Goal: Task Accomplishment & Management: Manage account settings

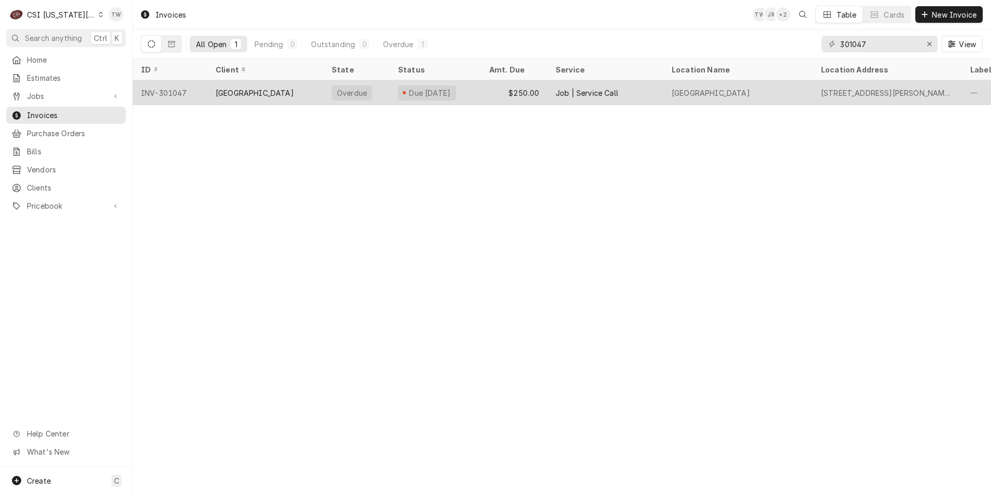
click at [388, 93] on div "Overdue" at bounding box center [356, 92] width 66 height 25
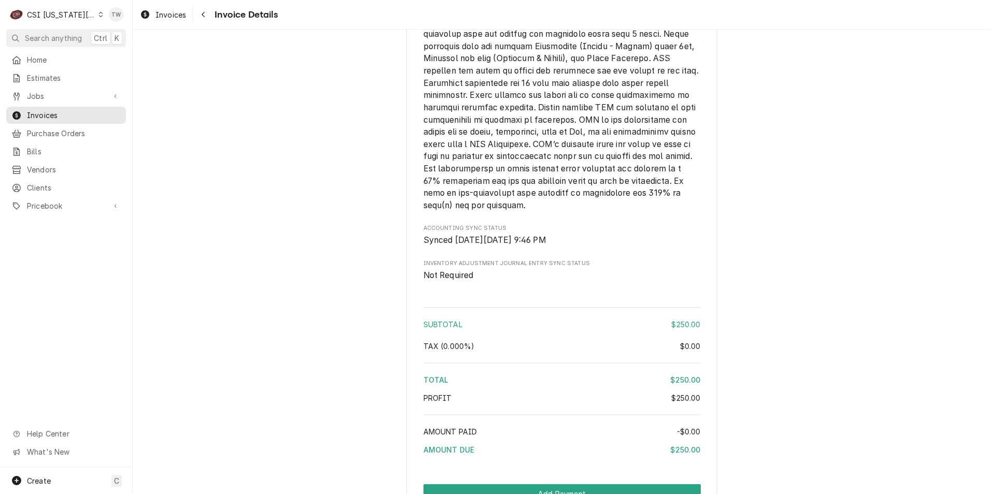
scroll to position [1646, 0]
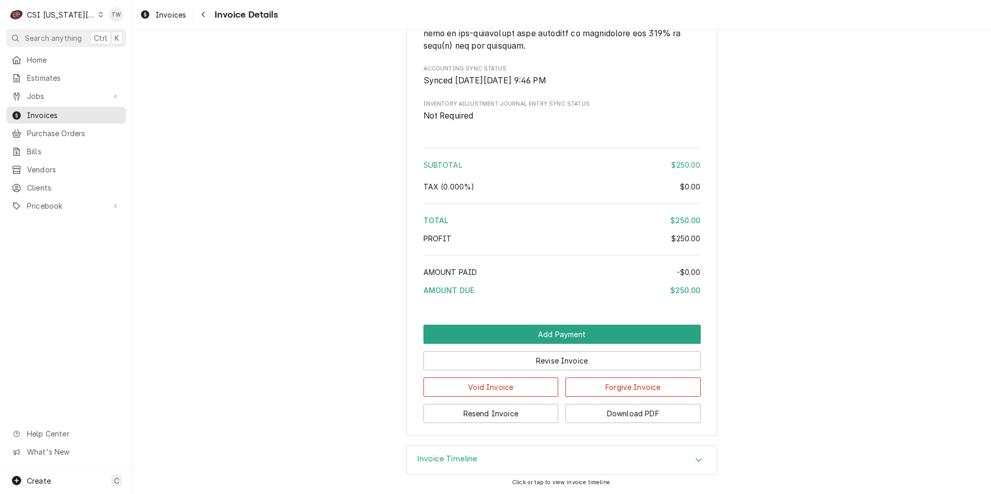
click at [510, 470] on div "Invoice Timeline" at bounding box center [562, 460] width 310 height 29
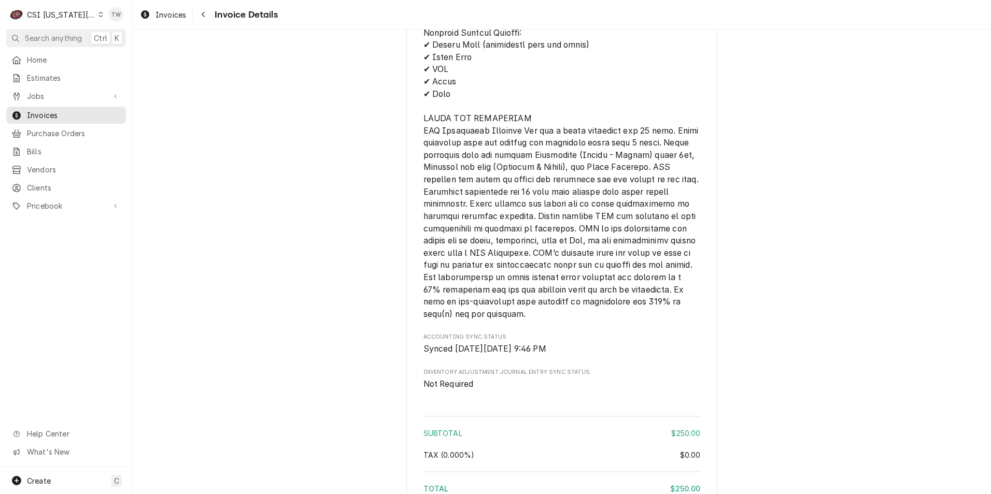
scroll to position [1283, 0]
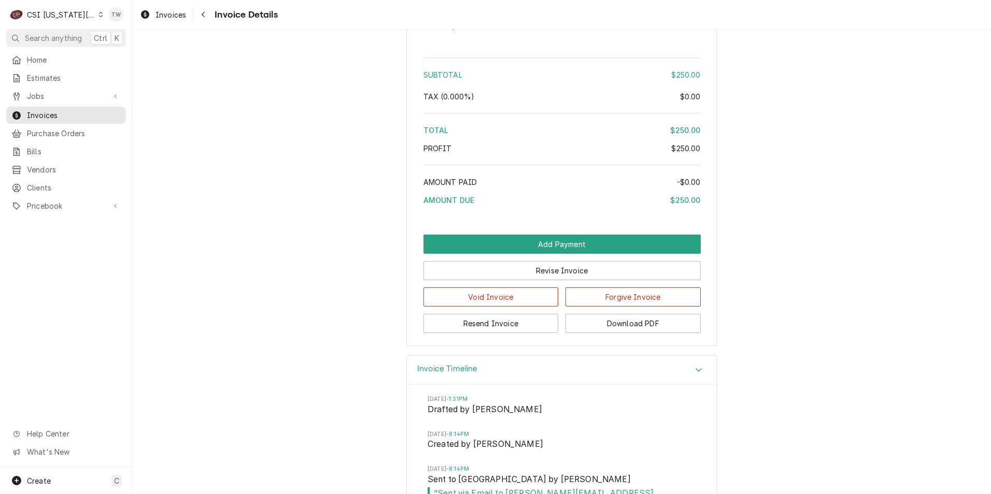
scroll to position [1853, 0]
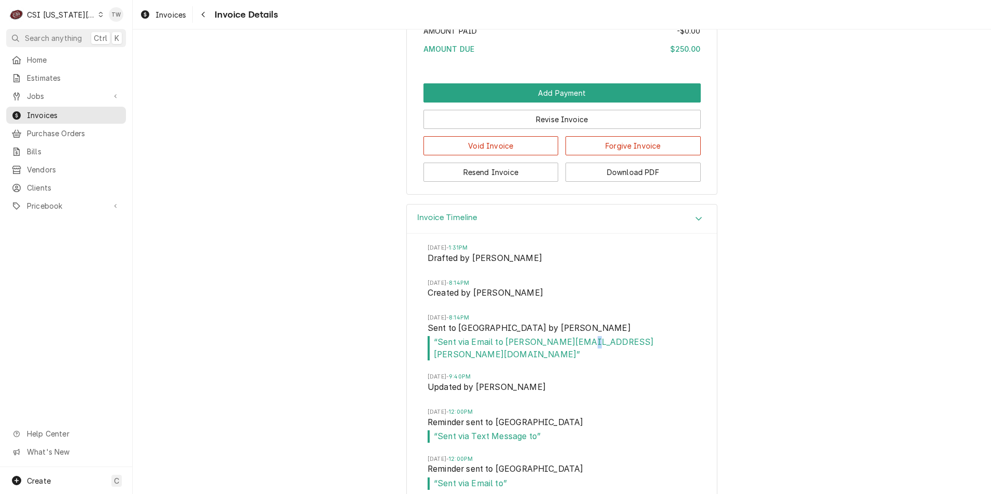
click at [574, 361] on span "“ Sent via Email to tanya.ryan@lsr7.net ”" at bounding box center [561, 348] width 268 height 24
drag, startPoint x: 574, startPoint y: 378, endPoint x: 586, endPoint y: 389, distance: 16.5
click at [588, 374] on li "Wed, Jun 4, 2025 - 8:14PM Sent to LEES SUMMIT R7 SCHOOL DISTRICT by Philip Pott…" at bounding box center [561, 344] width 268 height 60
drag, startPoint x: 578, startPoint y: 378, endPoint x: 501, endPoint y: 378, distance: 77.2
click at [501, 361] on span "“ Sent via Email to tanya.ryan@lsr7.net ”" at bounding box center [561, 348] width 268 height 24
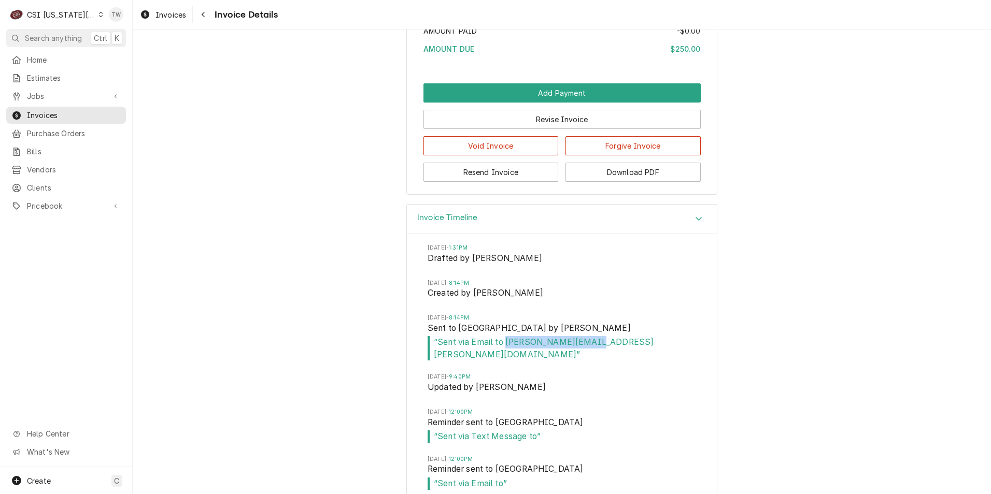
copy span "tanya.ryan@lsr7.net"
click at [606, 302] on span "Created by Philip Potter" at bounding box center [561, 294] width 268 height 15
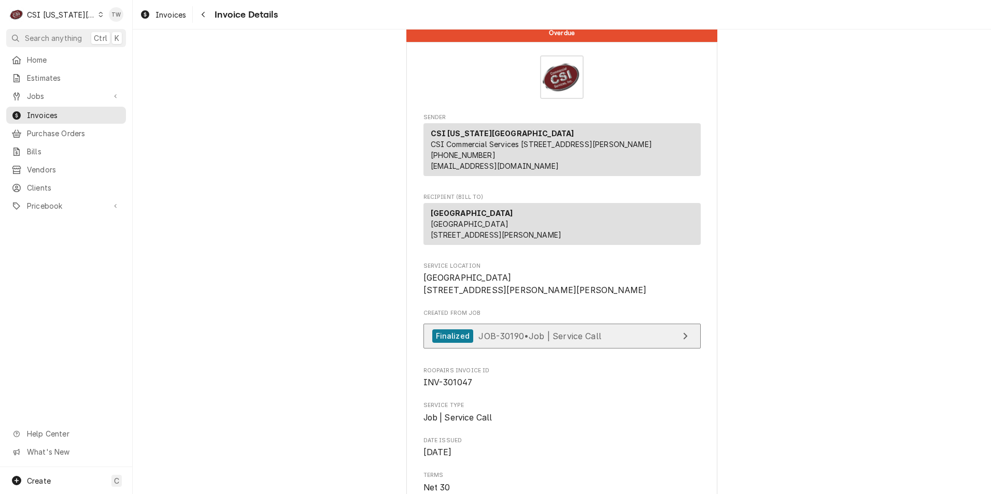
scroll to position [0, 0]
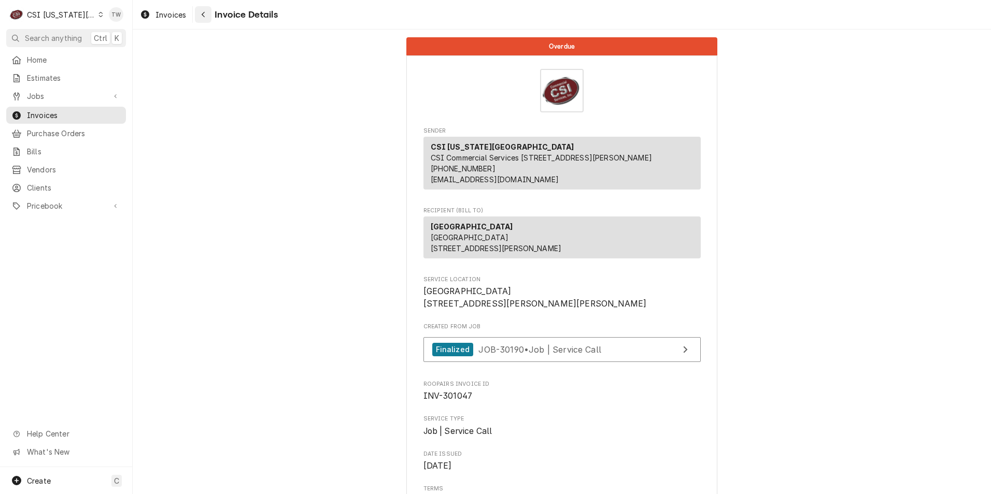
click at [204, 13] on icon "Navigate back" at bounding box center [203, 14] width 5 height 7
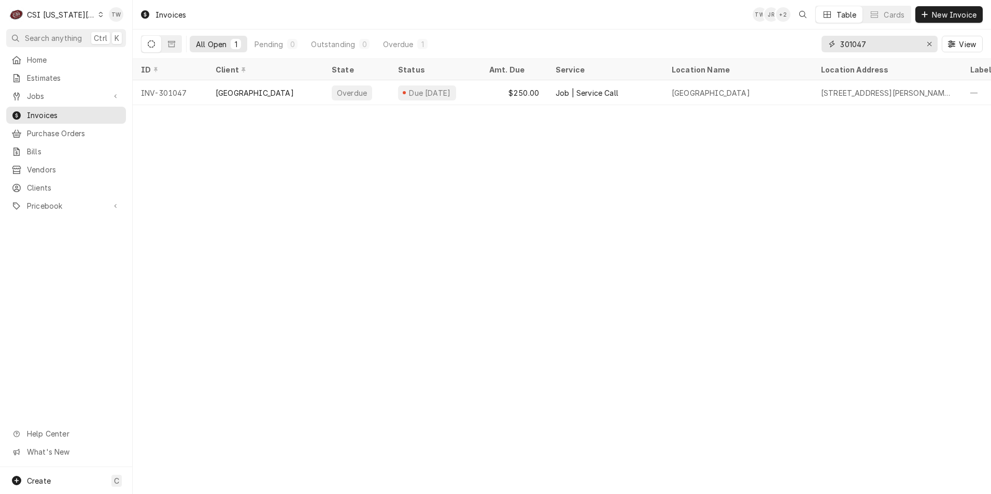
drag, startPoint x: 894, startPoint y: 41, endPoint x: 610, endPoint y: 46, distance: 284.0
click at [610, 46] on div "All Open 1 Pending 0 Outstanding 0 Overdue 1 301047 View" at bounding box center [561, 44] width 841 height 29
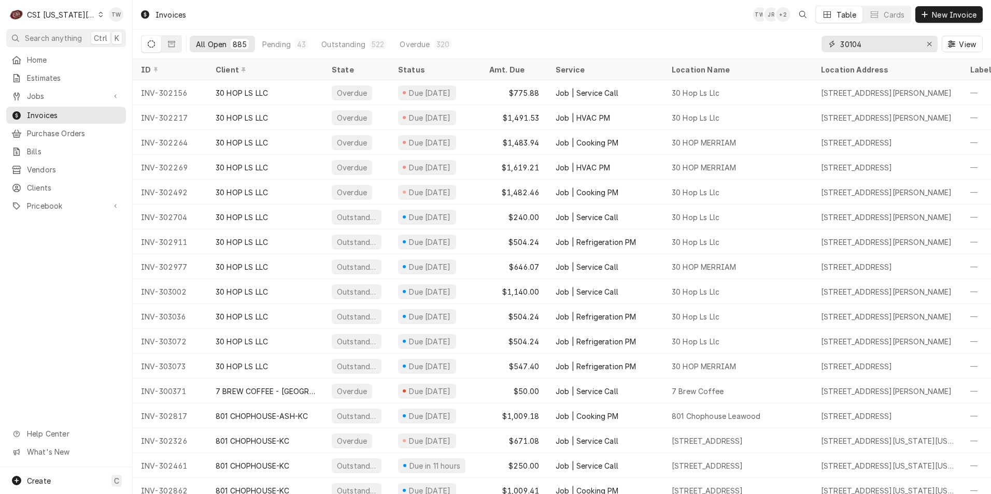
type input "301047"
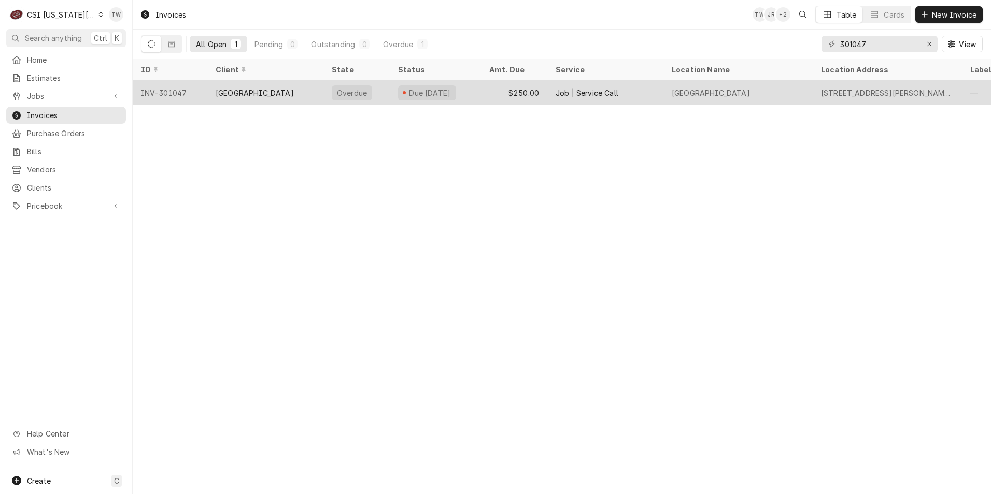
click at [324, 96] on div "Overdue" at bounding box center [356, 92] width 66 height 25
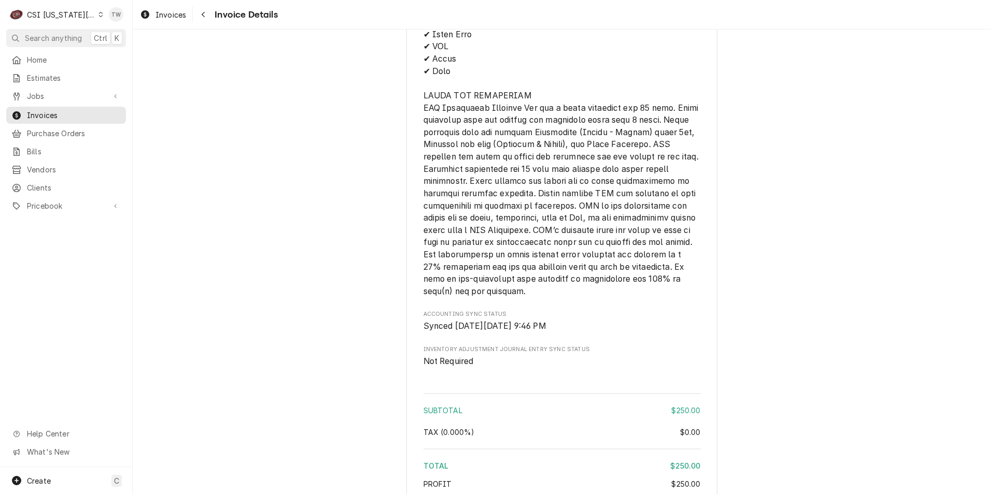
scroll to position [1646, 0]
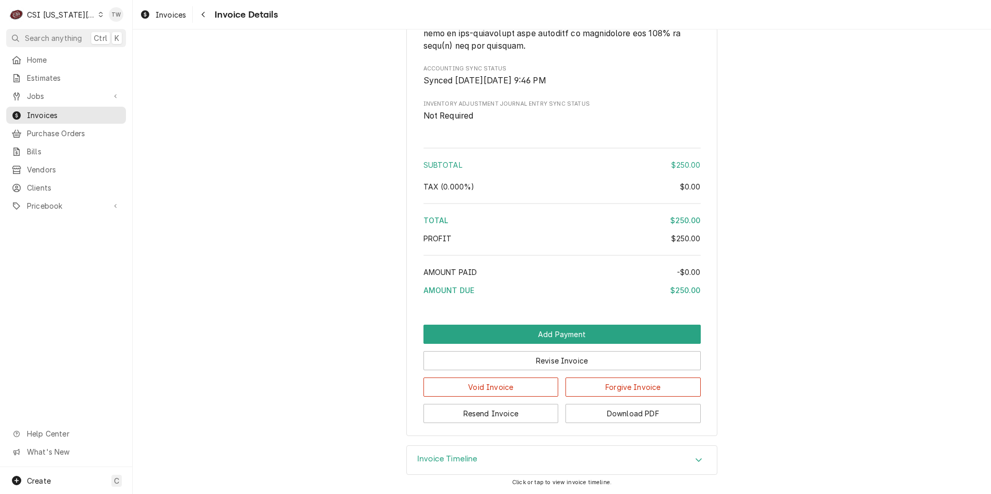
click at [49, 182] on span "Clients" at bounding box center [74, 187] width 94 height 11
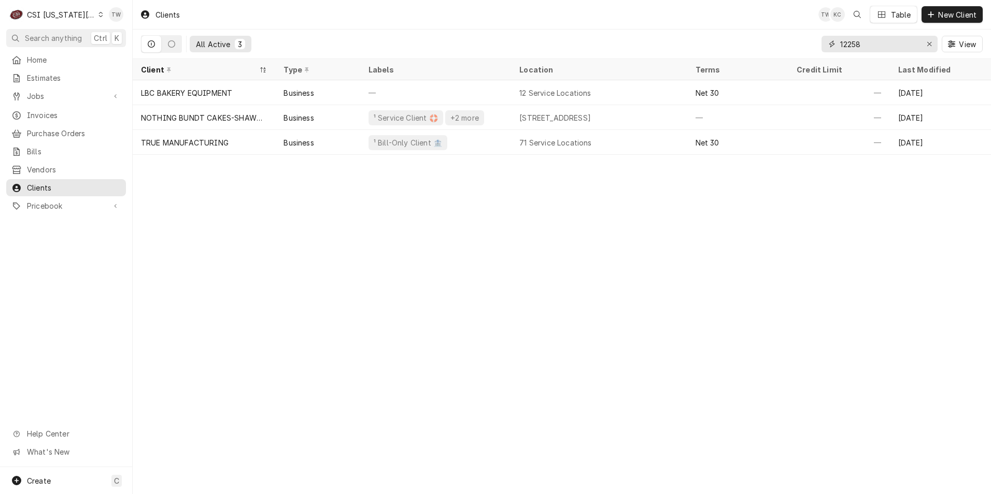
drag, startPoint x: 862, startPoint y: 42, endPoint x: 822, endPoint y: 38, distance: 40.1
click at [825, 41] on div "12258" at bounding box center [879, 44] width 116 height 17
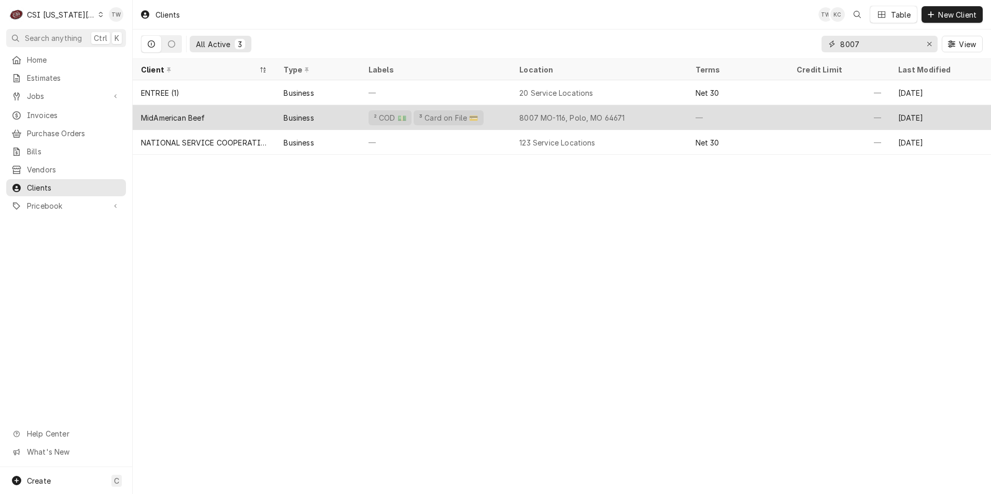
type input "8007"
click at [490, 114] on div "² COD 💵 ³ Card on File 💳" at bounding box center [435, 117] width 151 height 25
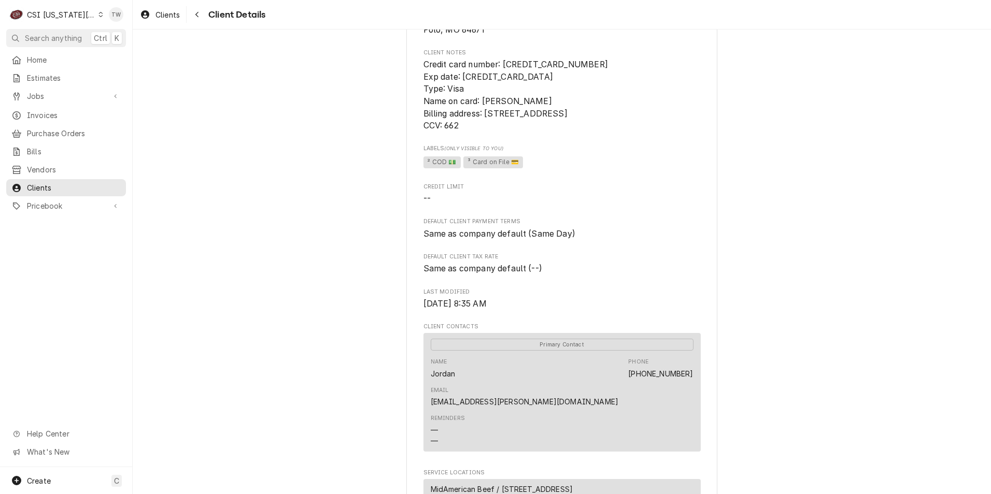
scroll to position [52, 0]
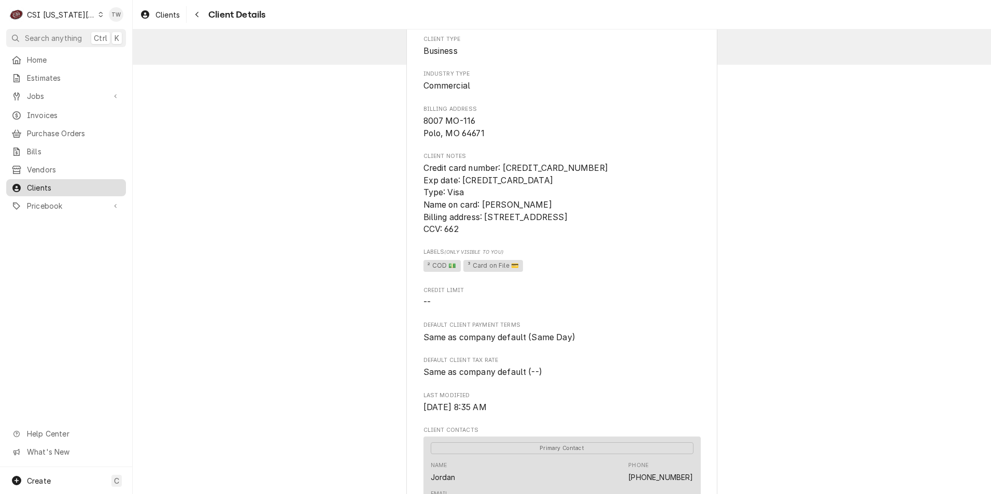
click at [79, 183] on span "Clients" at bounding box center [74, 187] width 94 height 11
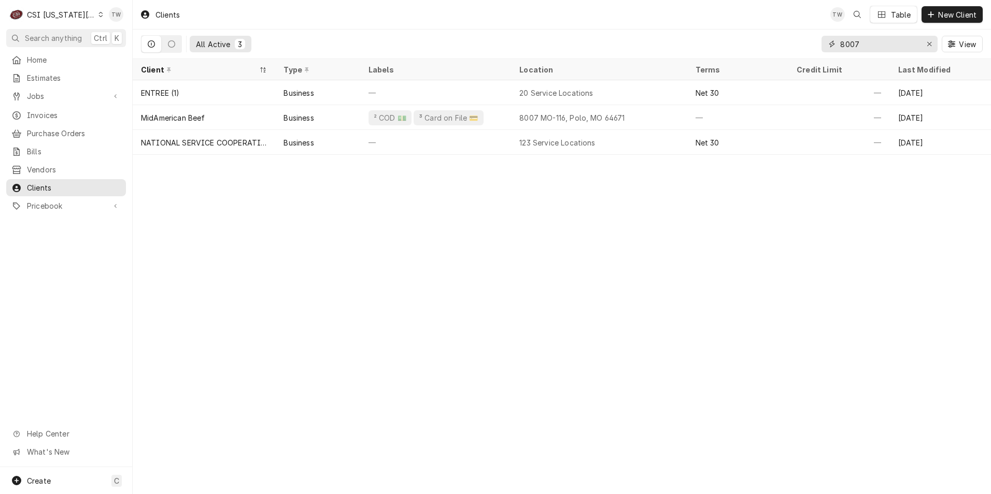
drag, startPoint x: 860, startPoint y: 44, endPoint x: 715, endPoint y: 32, distance: 145.6
click at [715, 32] on div "All Active 3 8007 View" at bounding box center [561, 44] width 841 height 29
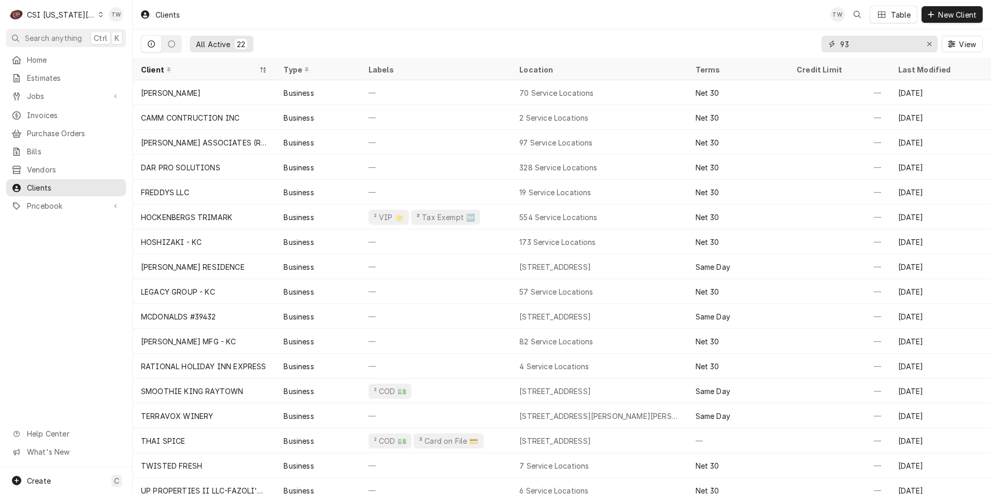
type input "9"
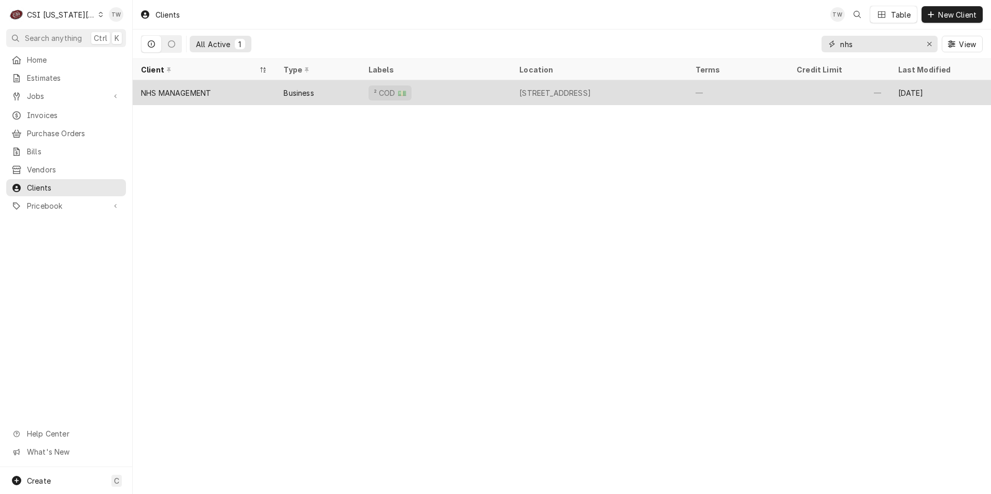
type input "nhs"
click at [473, 98] on div "² COD 💵" at bounding box center [435, 92] width 151 height 25
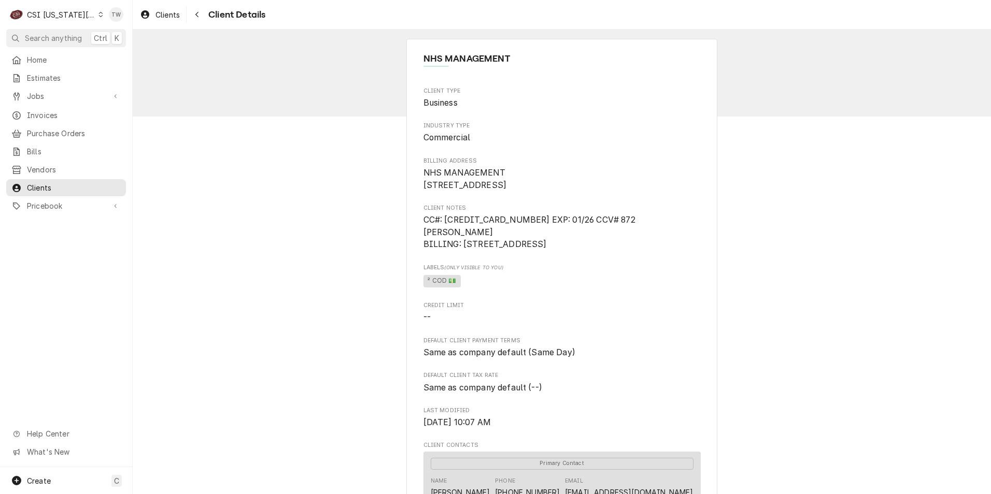
click at [494, 289] on span "² COD 💵" at bounding box center [561, 282] width 277 height 16
click at [342, 298] on div "NHS MANAGEMENT Client Type Business Industry Type Commercial Billing Address NH…" at bounding box center [562, 414] width 858 height 768
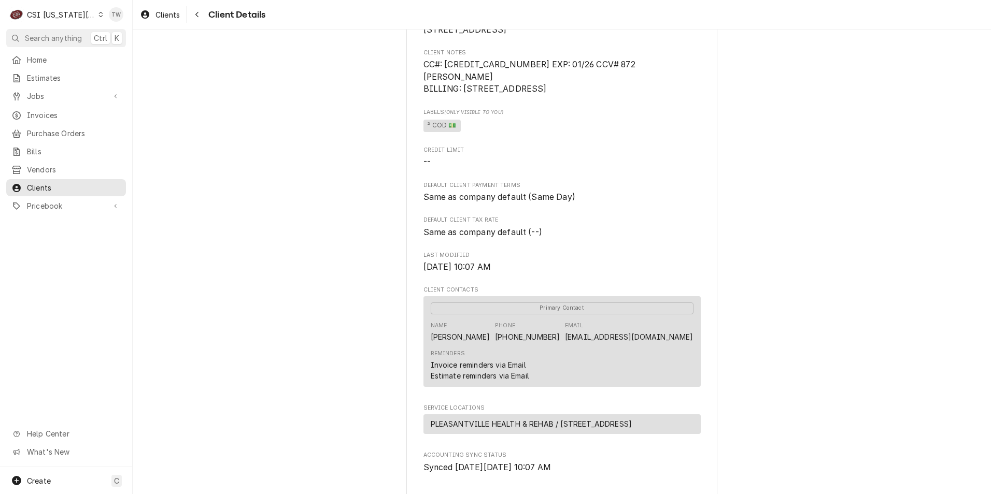
scroll to position [104, 0]
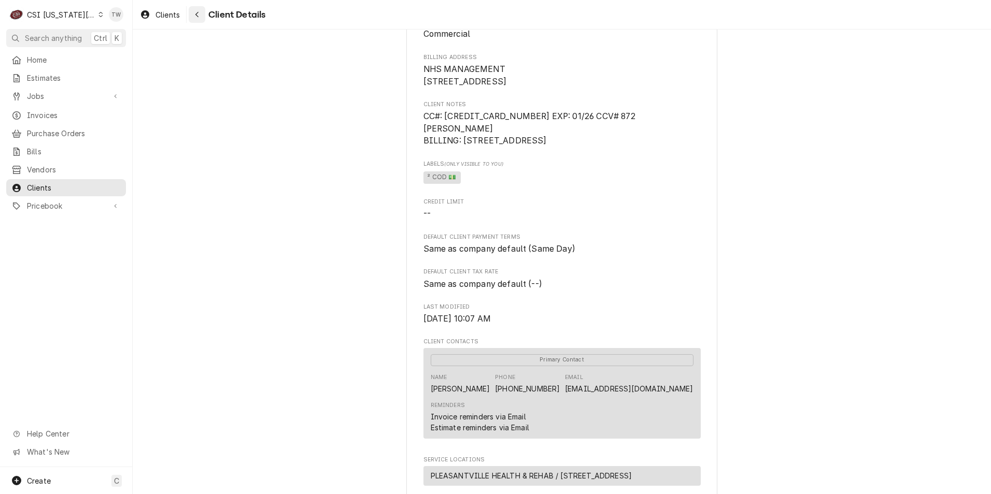
click at [193, 13] on div "Navigate back" at bounding box center [197, 14] width 10 height 10
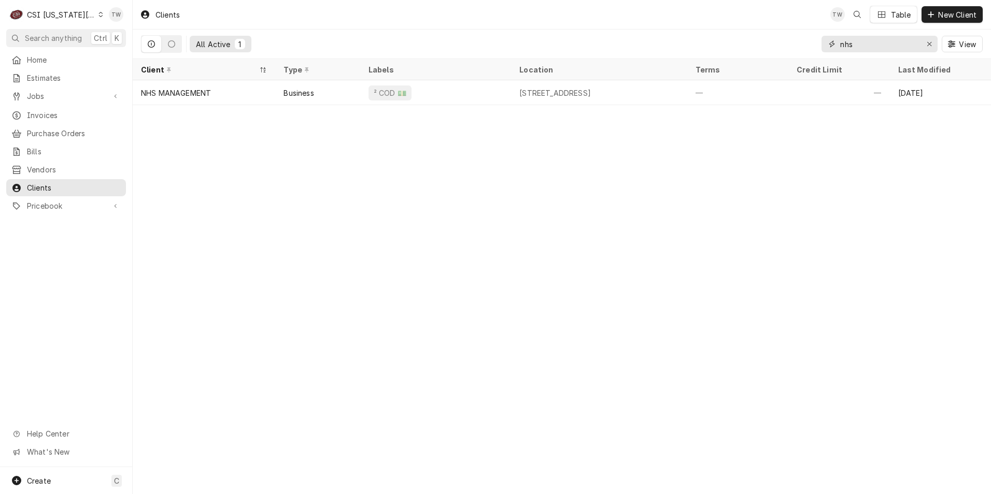
click at [853, 49] on input "nhs" at bounding box center [879, 44] width 78 height 17
type input "n"
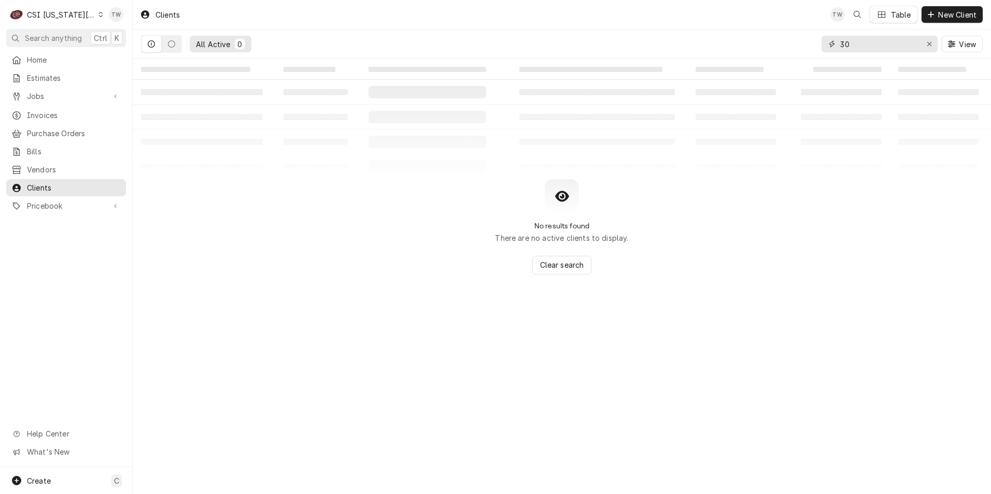
type input "3"
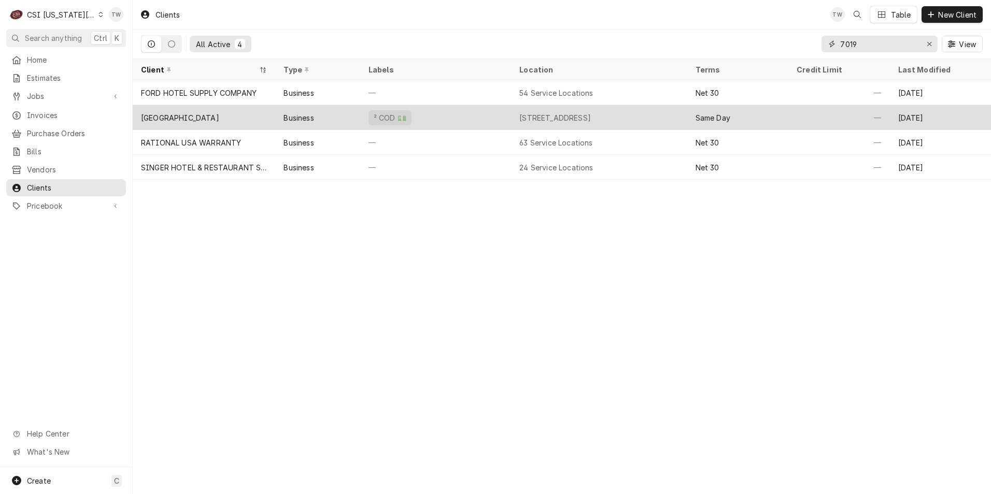
type input "7019"
click at [448, 119] on div "² COD 💵" at bounding box center [435, 117] width 151 height 25
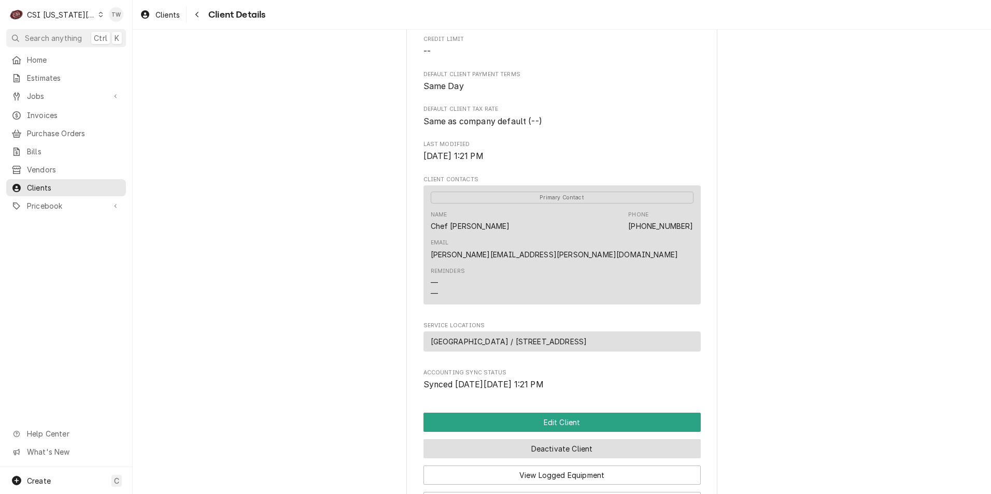
scroll to position [311, 0]
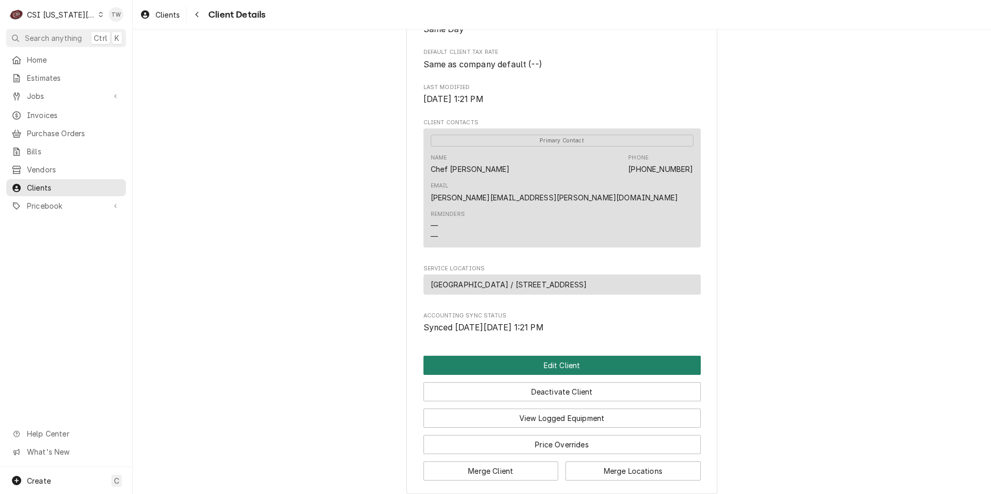
click at [553, 356] on button "Edit Client" at bounding box center [561, 365] width 277 height 19
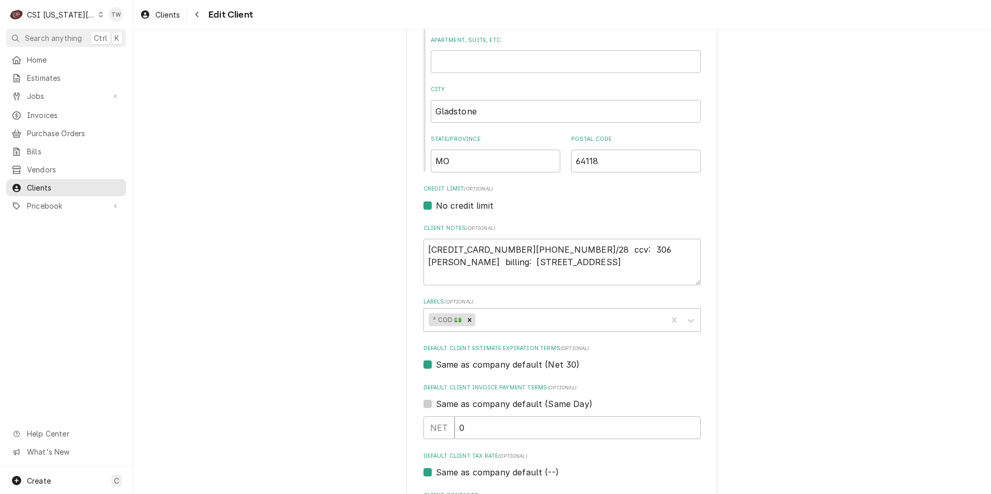
scroll to position [311, 0]
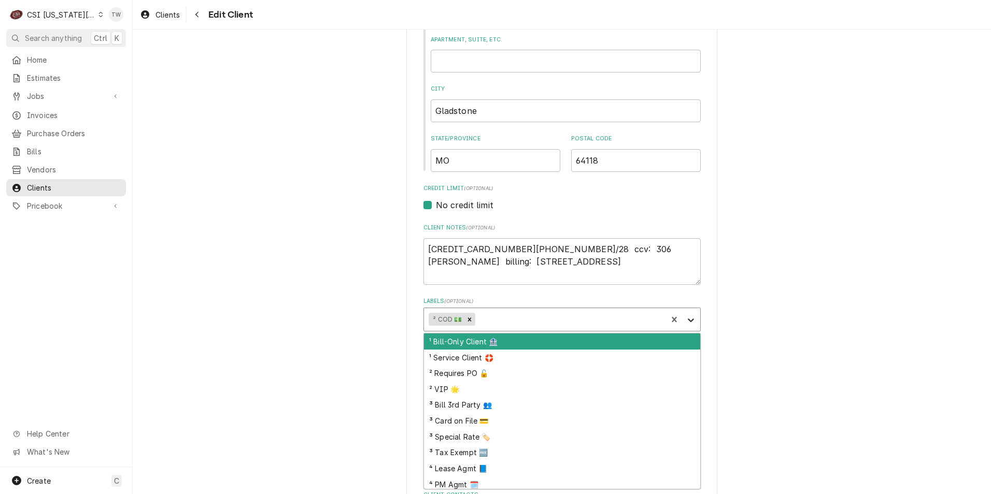
click at [691, 323] on icon "Labels" at bounding box center [691, 320] width 10 height 10
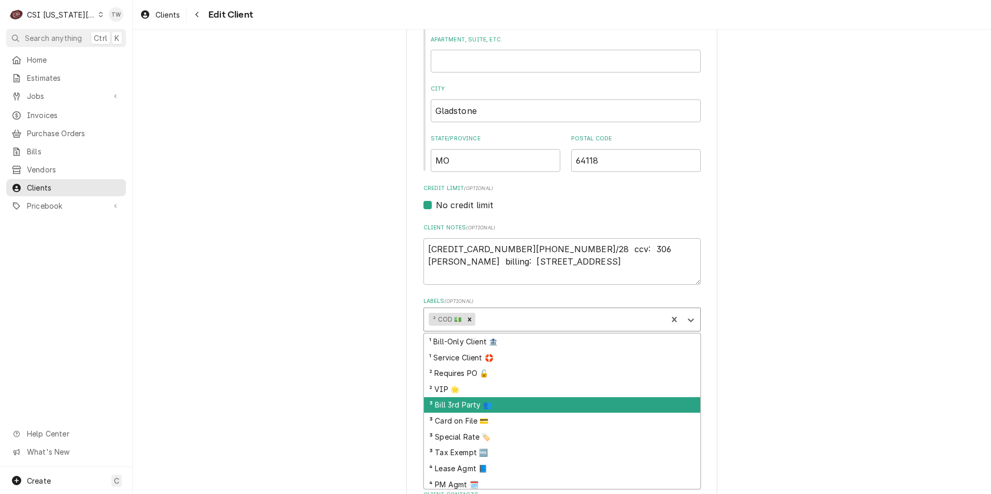
scroll to position [19, 0]
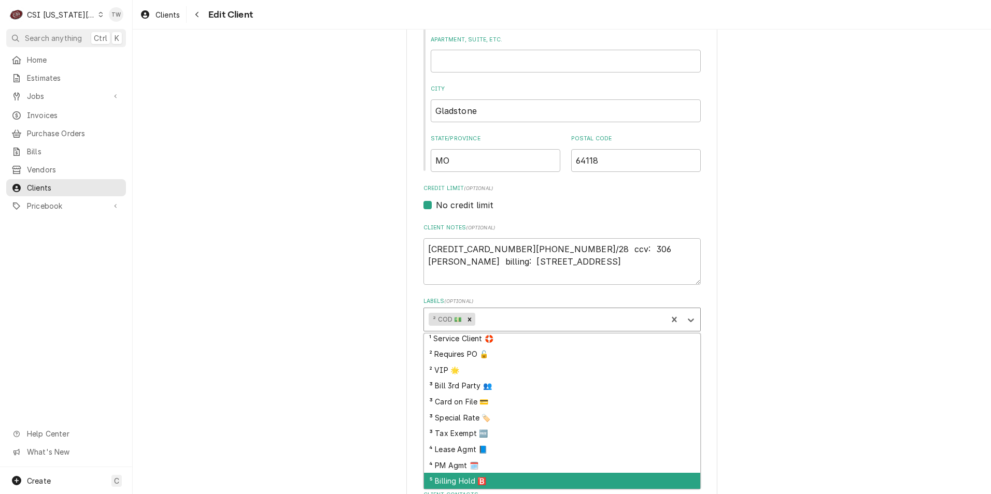
click at [453, 483] on div "⁵ Billing Hold 🅱️" at bounding box center [562, 481] width 276 height 16
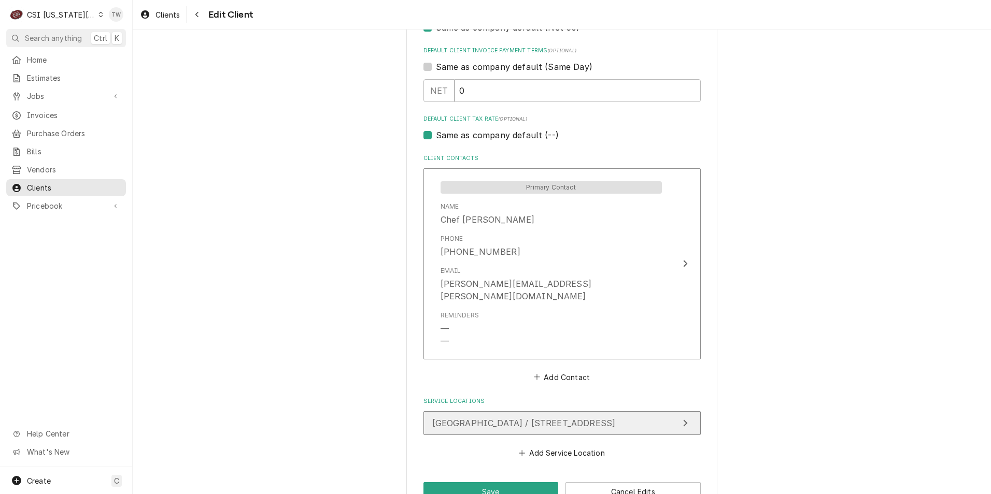
scroll to position [665, 0]
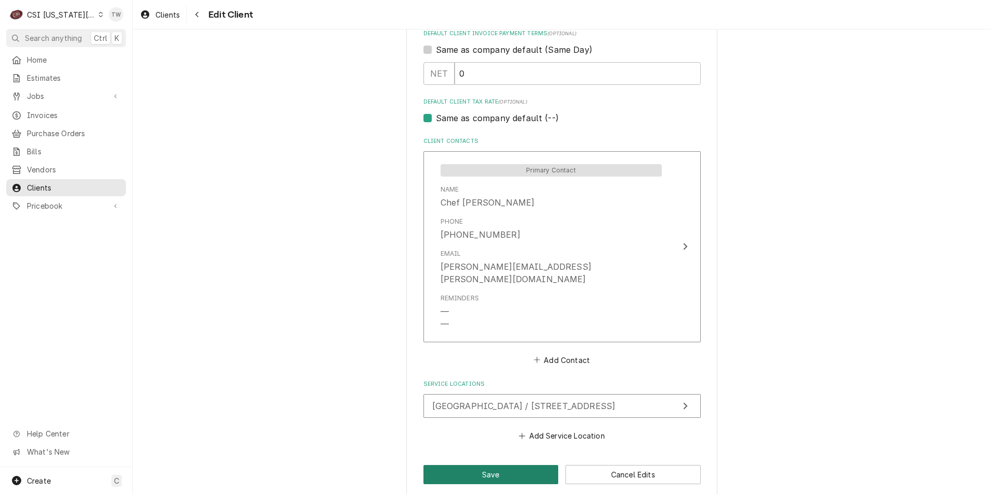
click at [490, 465] on button "Save" at bounding box center [490, 474] width 135 height 19
type textarea "x"
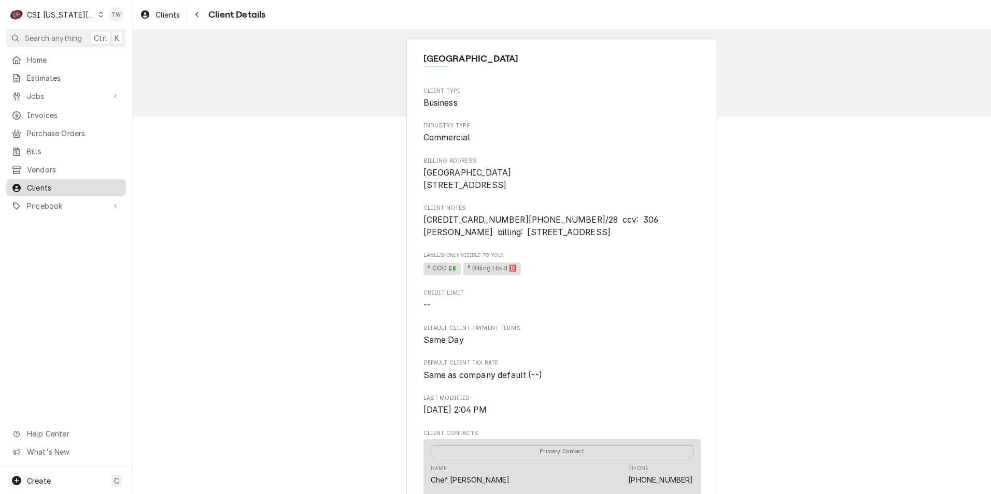
click at [98, 185] on span "Clients" at bounding box center [74, 187] width 94 height 11
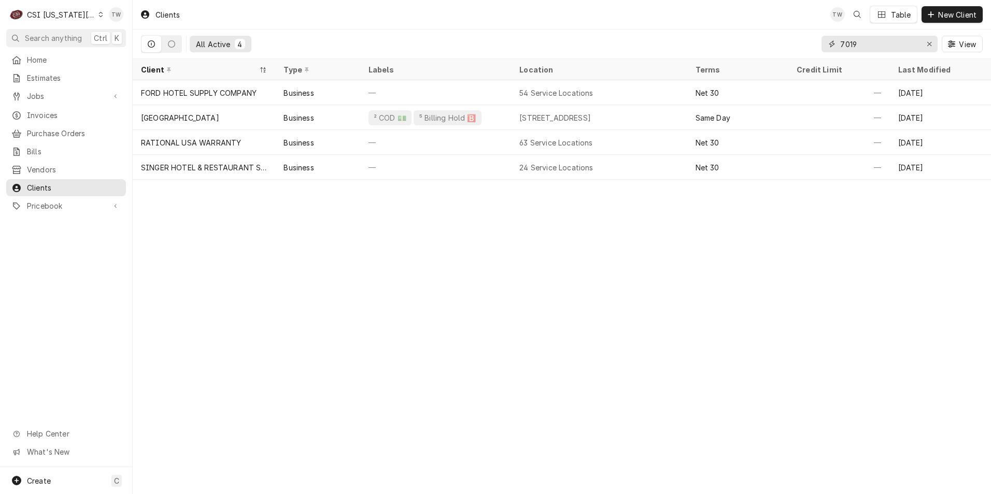
drag, startPoint x: 855, startPoint y: 47, endPoint x: 797, endPoint y: 37, distance: 58.4
click at [802, 37] on div "All Active 4 7019 View" at bounding box center [561, 44] width 841 height 29
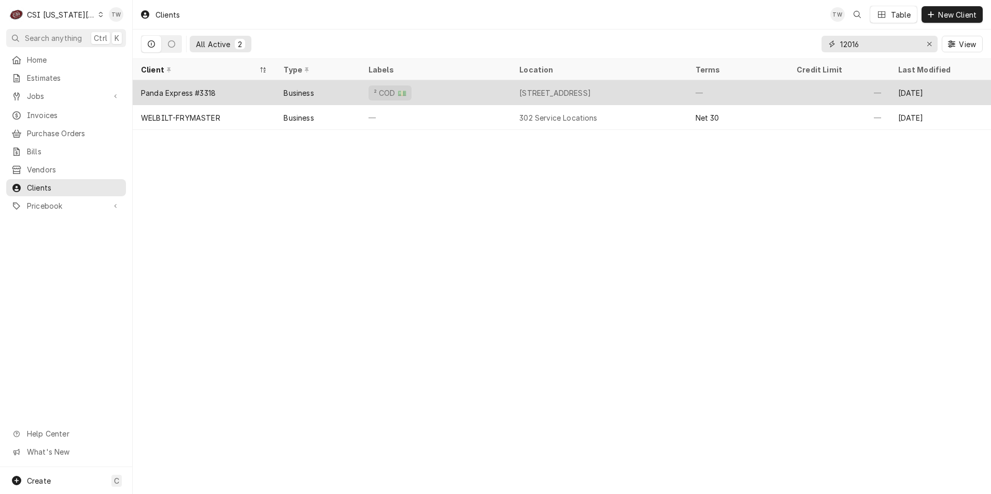
type input "12016"
click at [403, 91] on div "² COD 💵" at bounding box center [390, 93] width 35 height 11
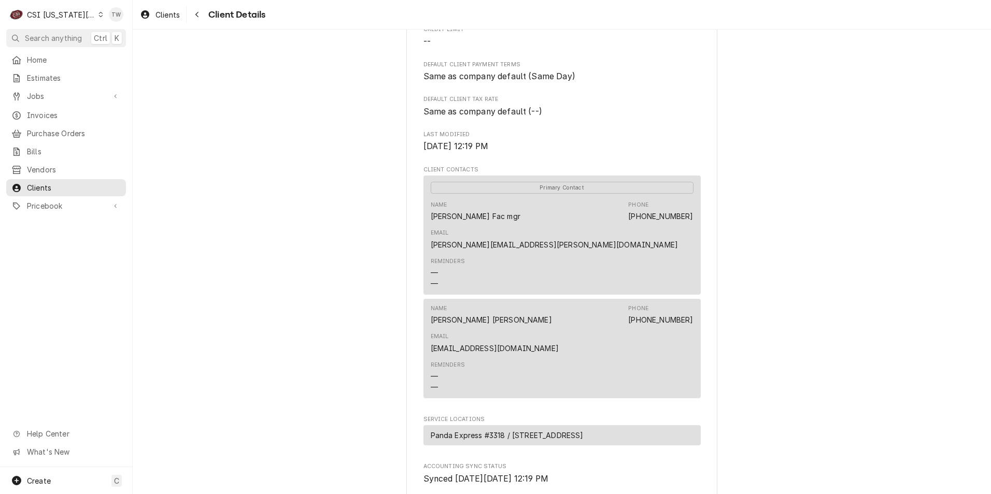
scroll to position [416, 0]
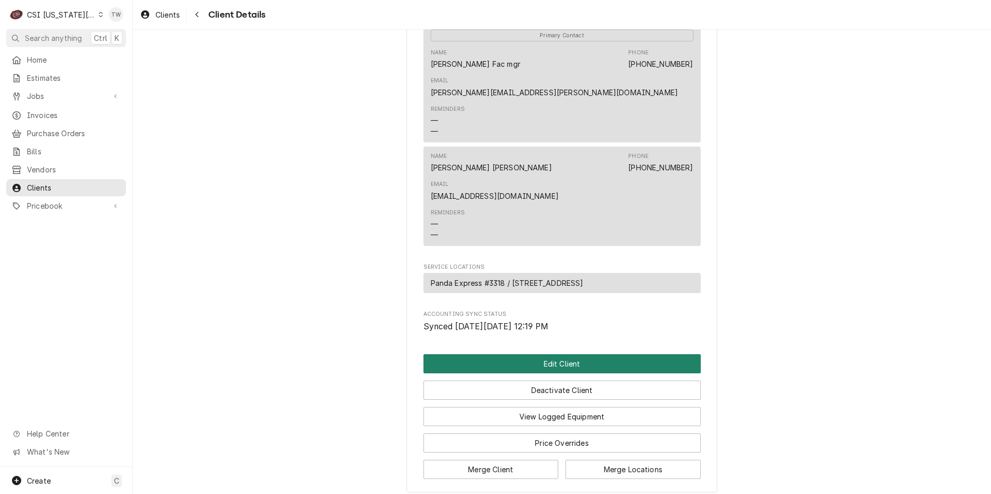
click at [524, 354] on button "Edit Client" at bounding box center [561, 363] width 277 height 19
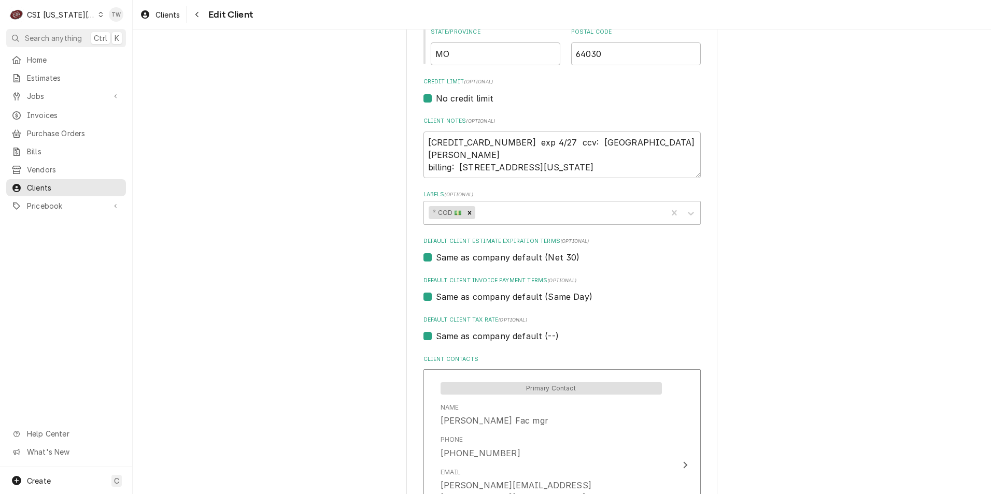
scroll to position [415, 0]
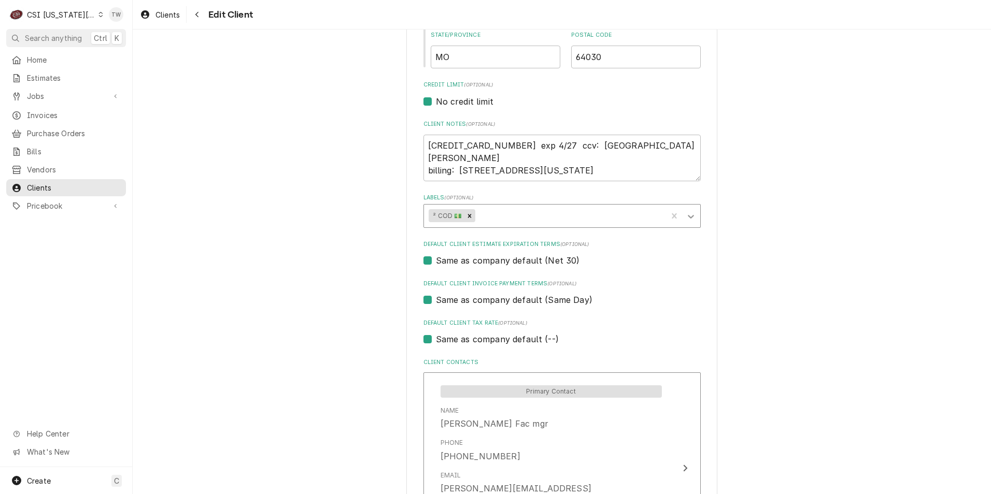
click at [694, 218] on div "Labels" at bounding box center [690, 216] width 19 height 20
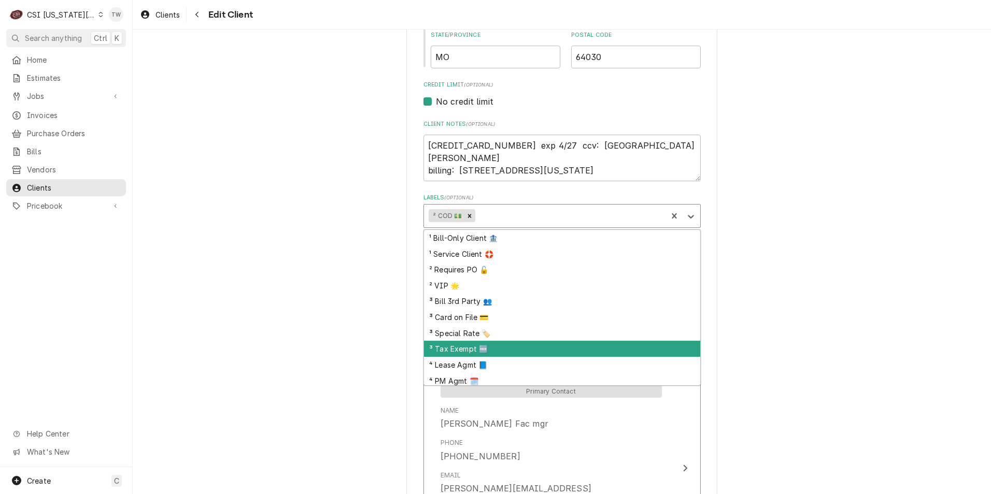
scroll to position [19, 0]
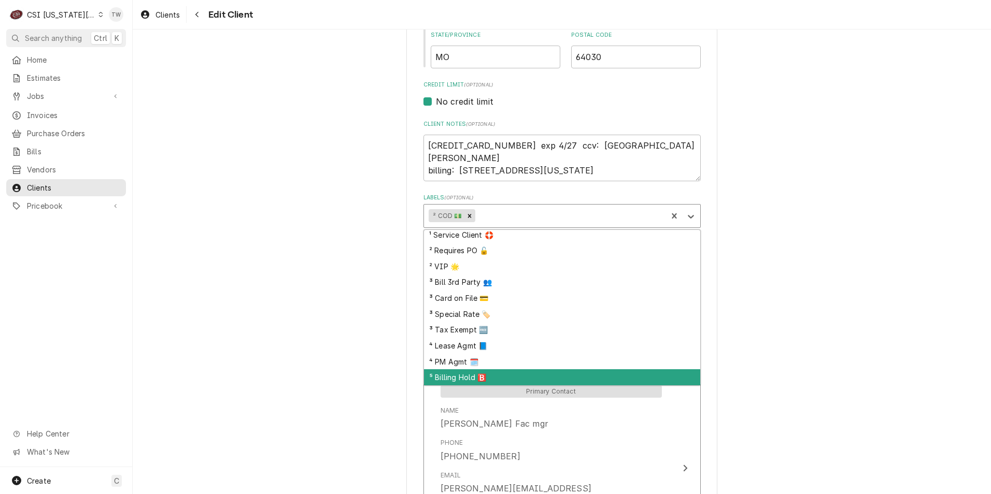
click at [464, 374] on div "⁵ Billing Hold 🅱️" at bounding box center [562, 377] width 276 height 16
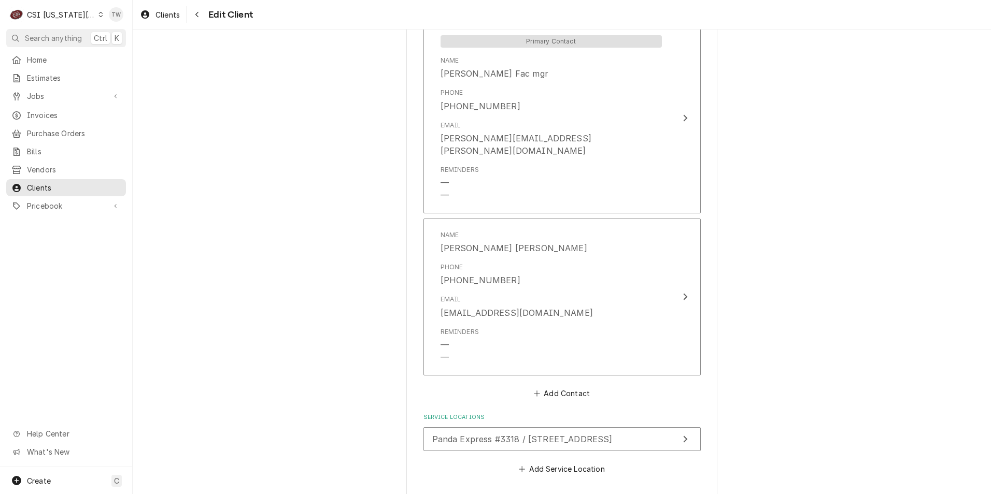
scroll to position [798, 0]
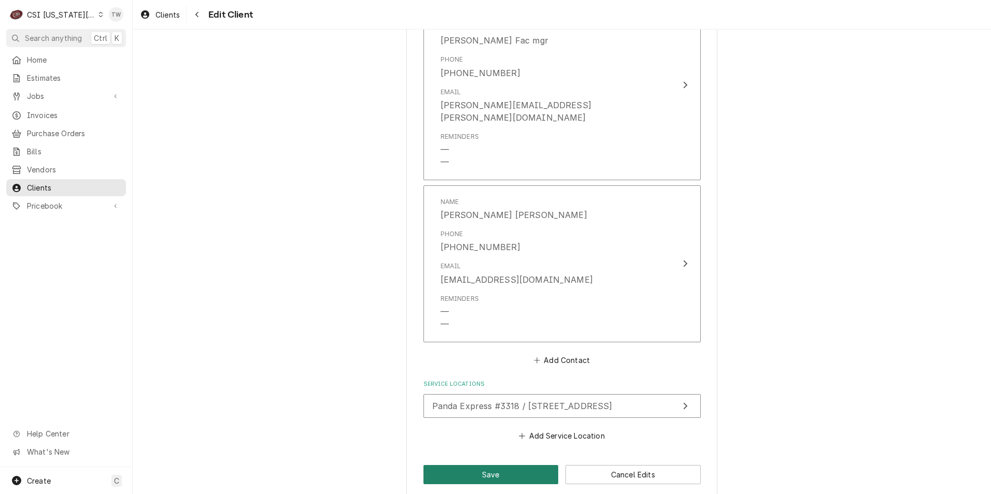
click at [453, 465] on button "Save" at bounding box center [490, 474] width 135 height 19
type textarea "x"
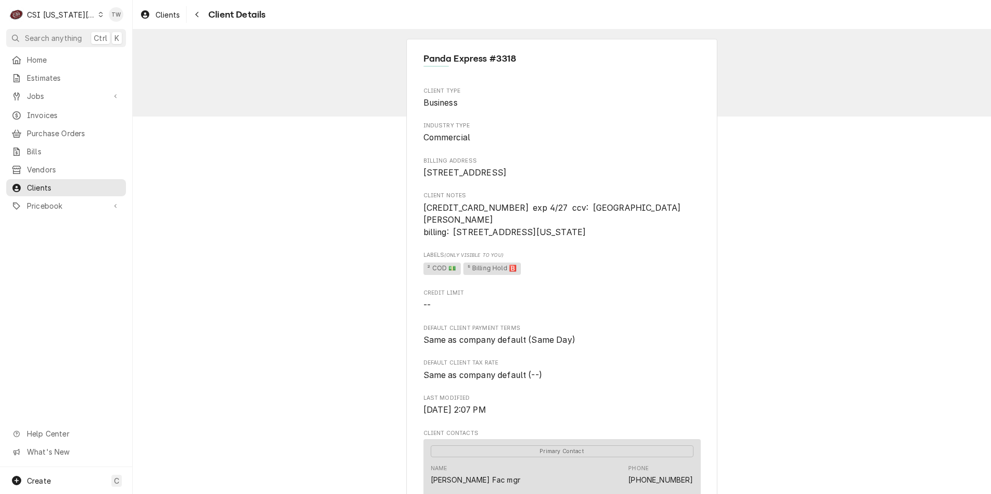
drag, startPoint x: 203, startPoint y: 11, endPoint x: 211, endPoint y: 13, distance: 8.5
click at [203, 11] on button "Navigate back" at bounding box center [197, 14] width 17 height 17
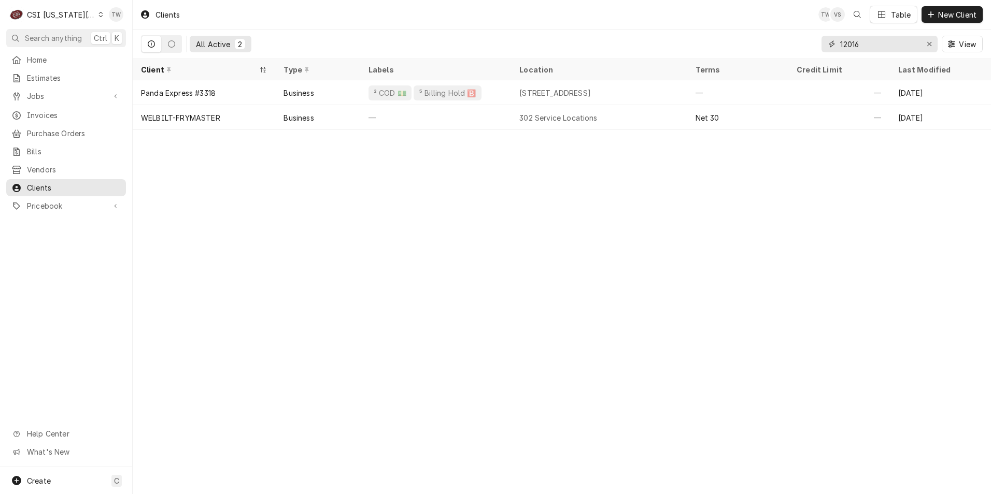
drag, startPoint x: 869, startPoint y: 47, endPoint x: 754, endPoint y: 32, distance: 116.5
click at [756, 31] on div "All Active 2 12016 View" at bounding box center [561, 44] width 841 height 29
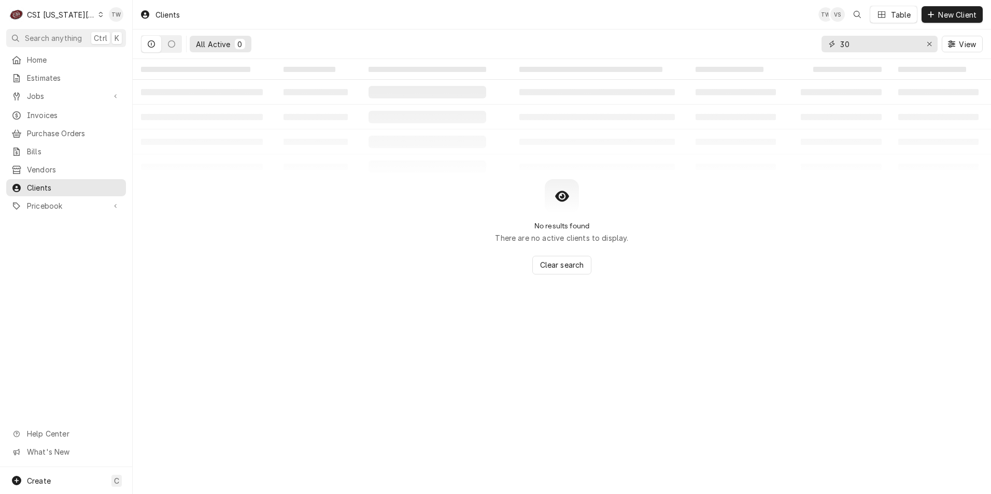
type input "3"
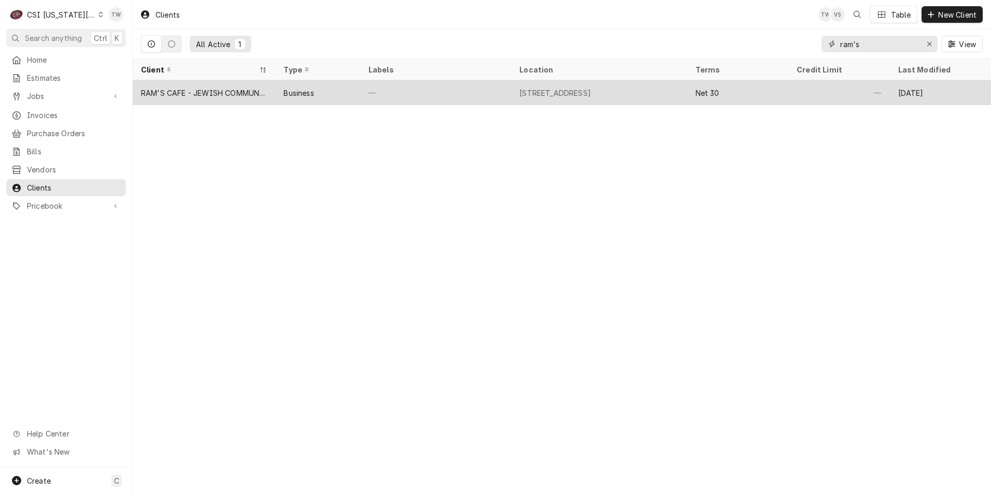
type input "ram's"
click at [399, 92] on div "—" at bounding box center [435, 92] width 151 height 25
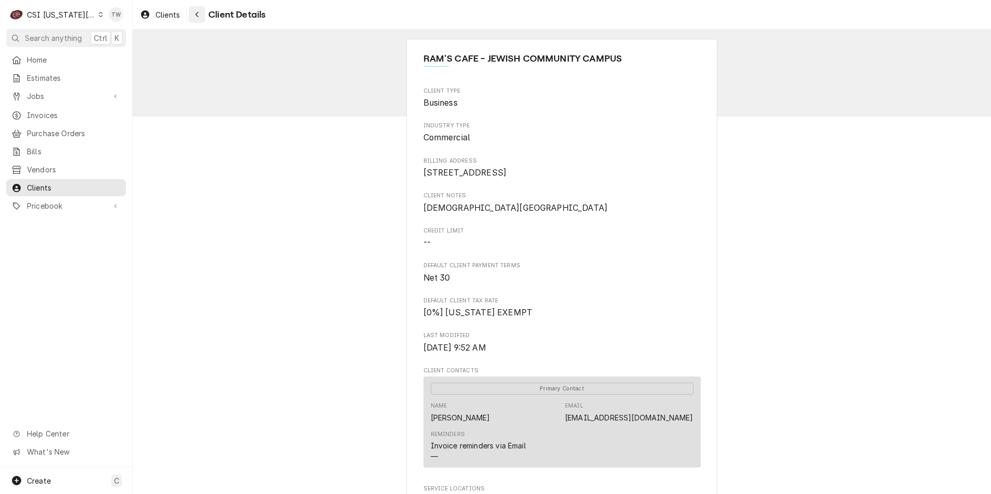
click at [202, 18] on div "Navigate back" at bounding box center [197, 14] width 10 height 10
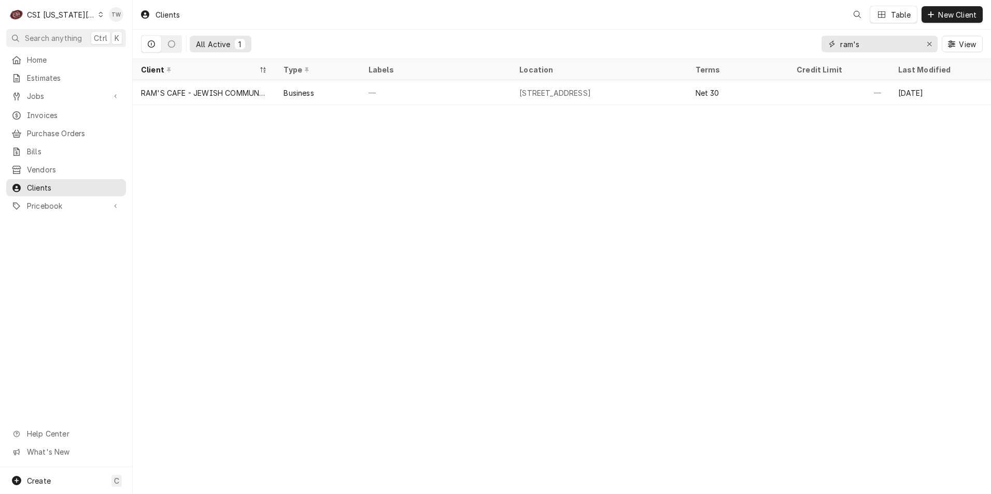
drag, startPoint x: 878, startPoint y: 46, endPoint x: 797, endPoint y: 33, distance: 81.9
click at [797, 33] on div "All Active 1 ram's View" at bounding box center [561, 44] width 841 height 29
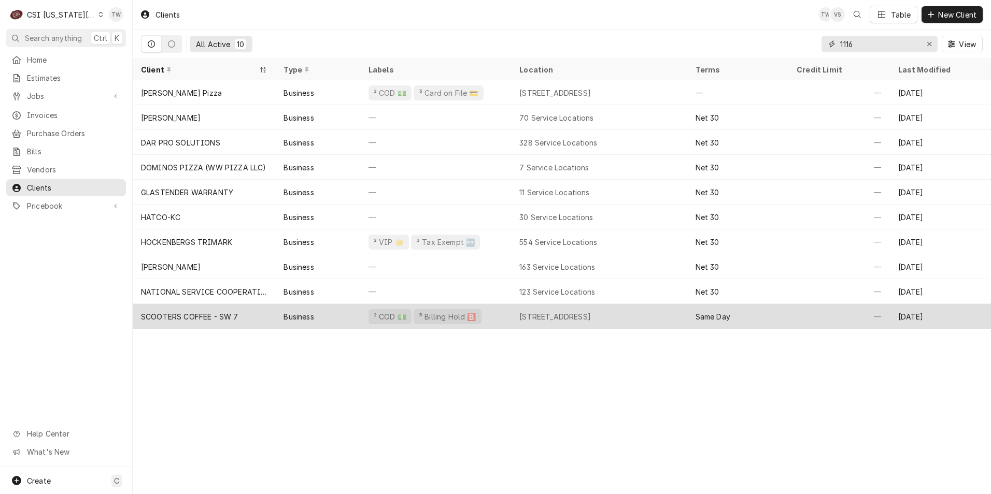
type input "1116"
click at [353, 316] on div "Business" at bounding box center [317, 316] width 84 height 25
